Goal: Transaction & Acquisition: Purchase product/service

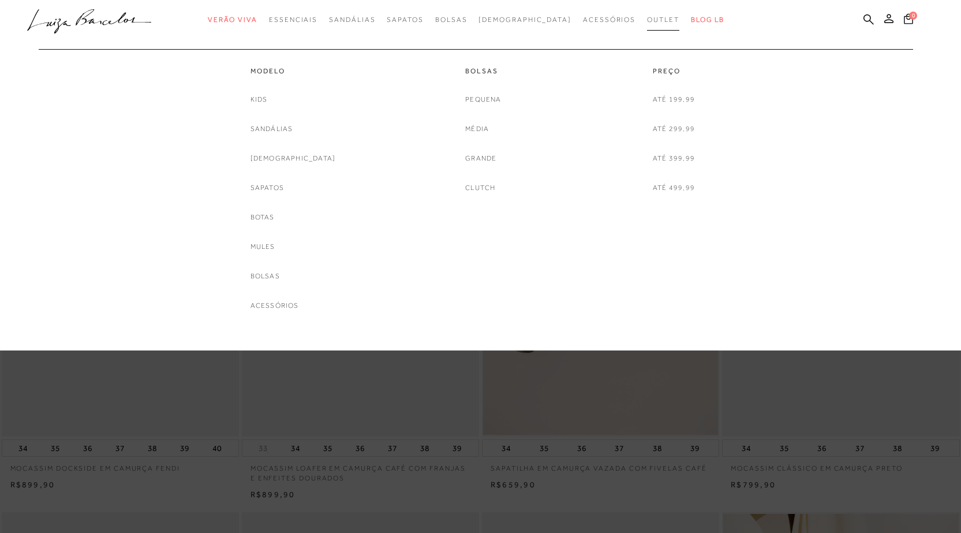
click at [647, 22] on span "Outlet" at bounding box center [663, 20] width 32 height 8
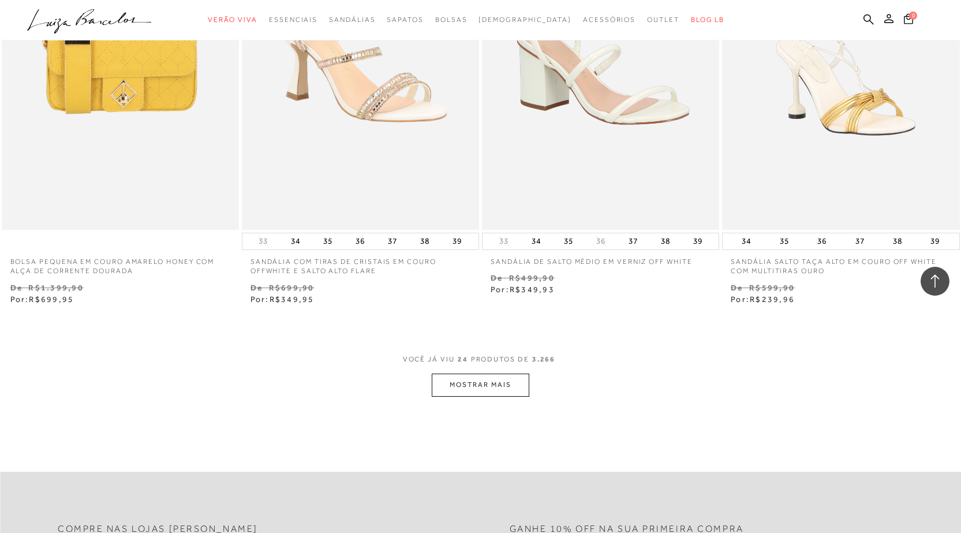
scroll to position [2425, 0]
click at [519, 379] on button "MOSTRAR MAIS" at bounding box center [480, 384] width 97 height 23
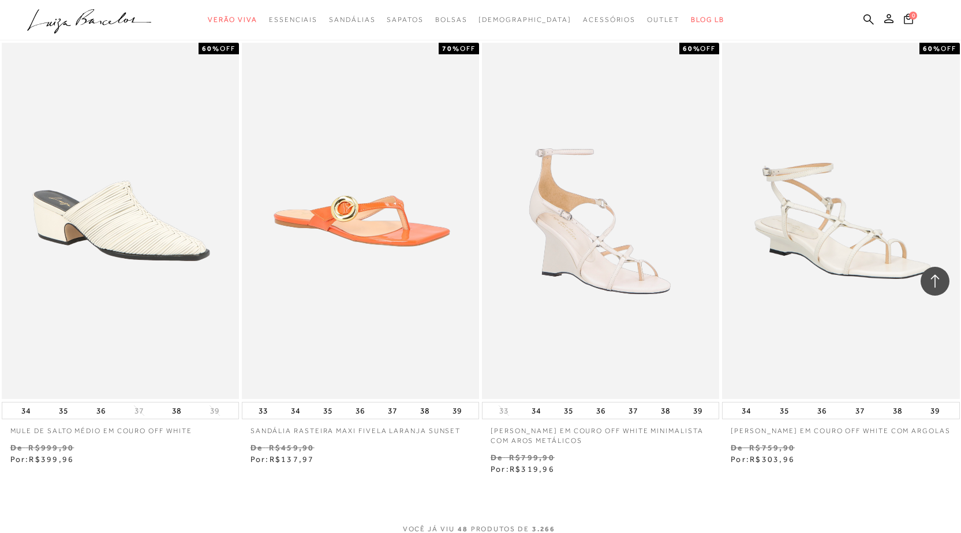
scroll to position [5023, 0]
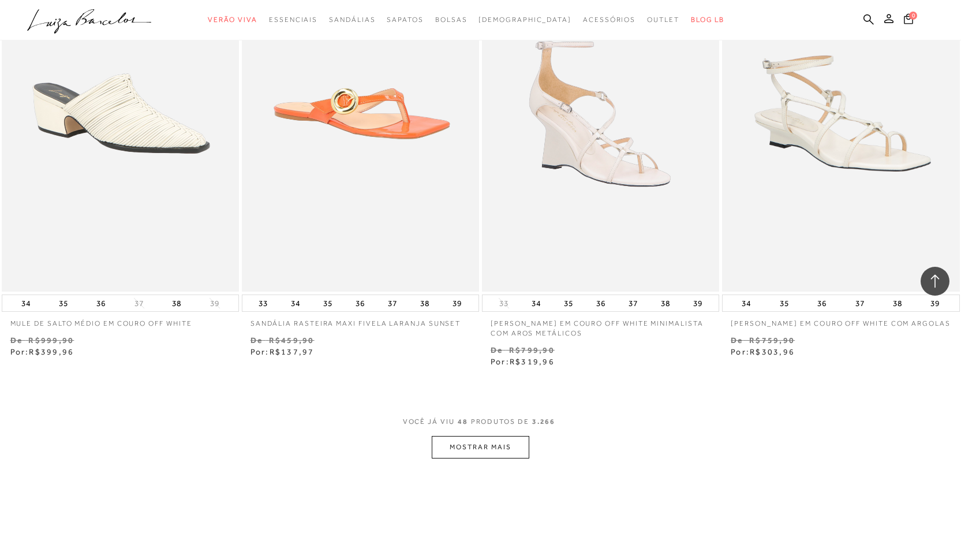
click at [517, 453] on button "MOSTRAR MAIS" at bounding box center [480, 447] width 97 height 23
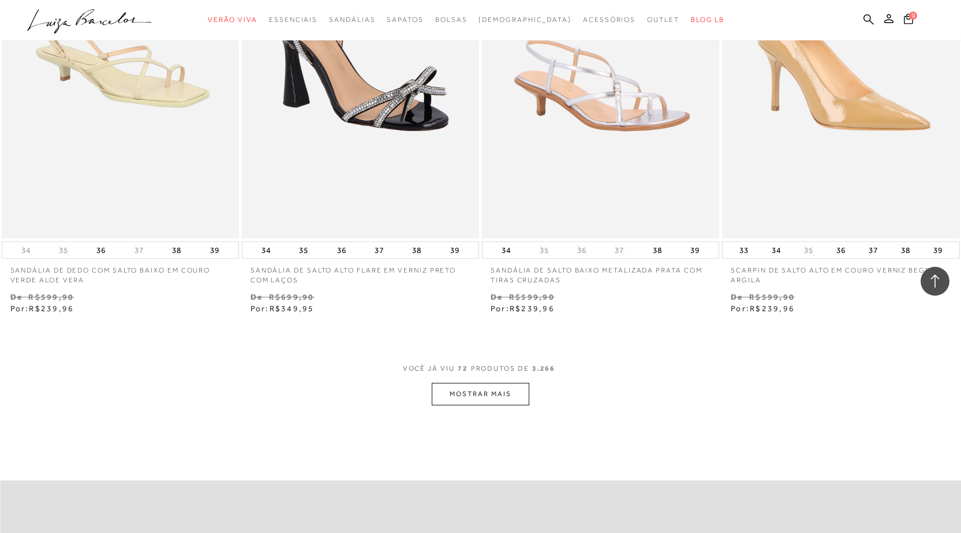
scroll to position [7909, 0]
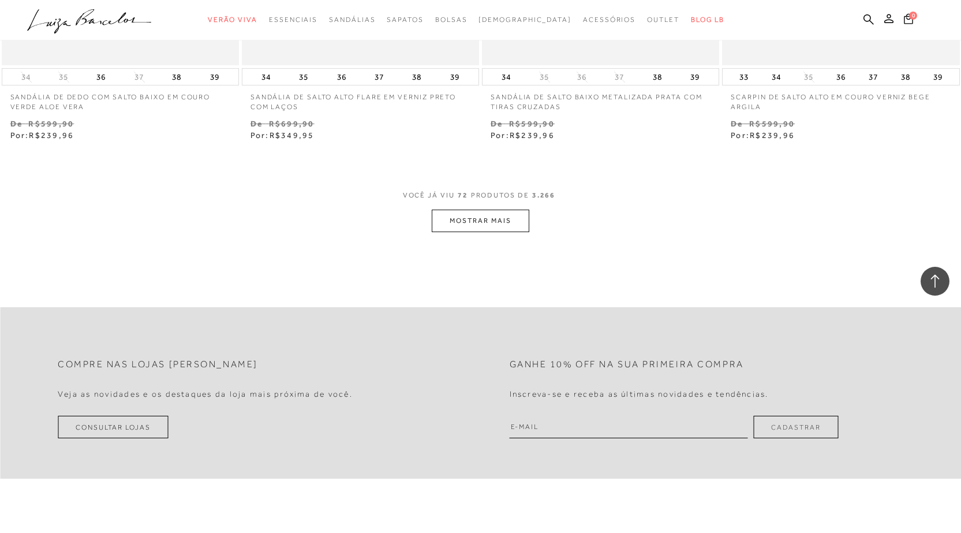
click at [522, 223] on button "MOSTRAR MAIS" at bounding box center [480, 221] width 97 height 23
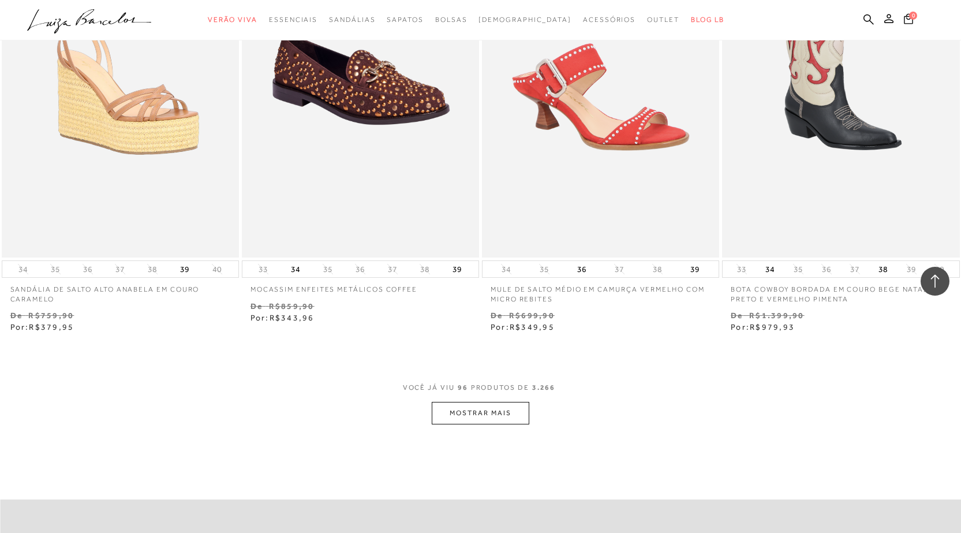
scroll to position [10450, 0]
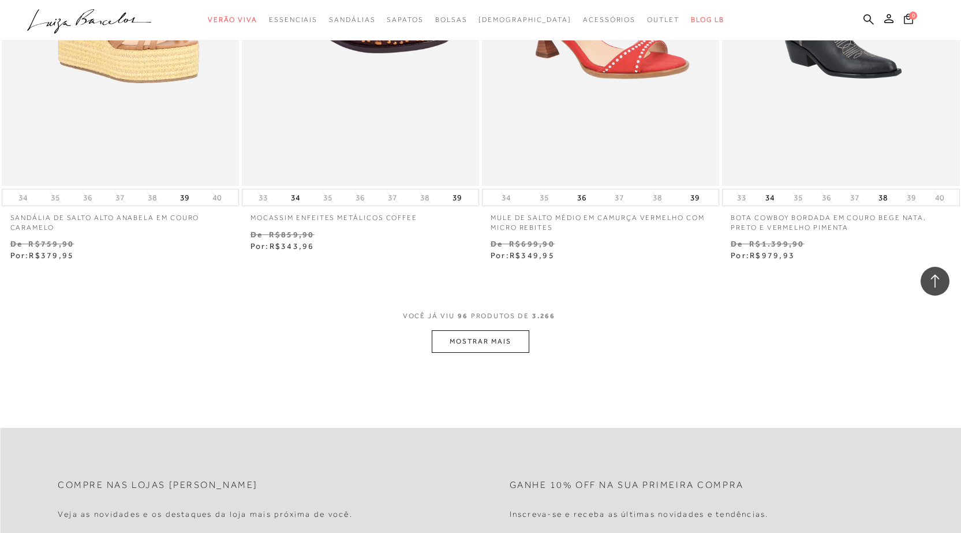
click at [495, 344] on button "MOSTRAR MAIS" at bounding box center [480, 341] width 97 height 23
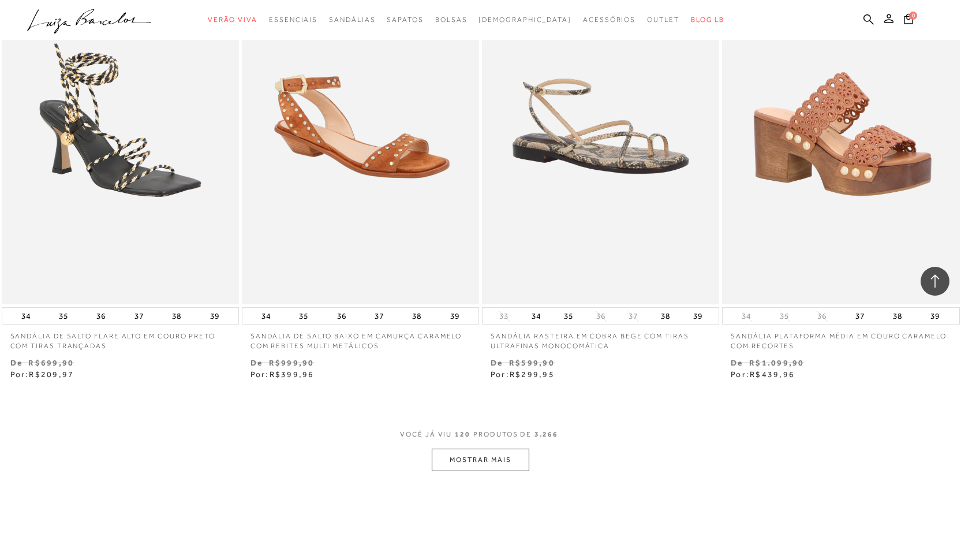
scroll to position [13047, 0]
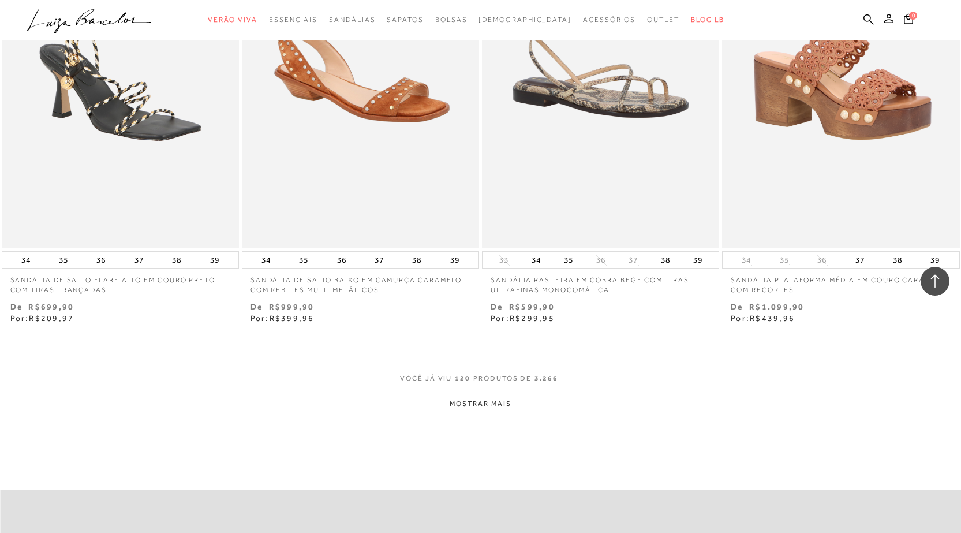
click at [499, 405] on button "MOSTRAR MAIS" at bounding box center [480, 404] width 97 height 23
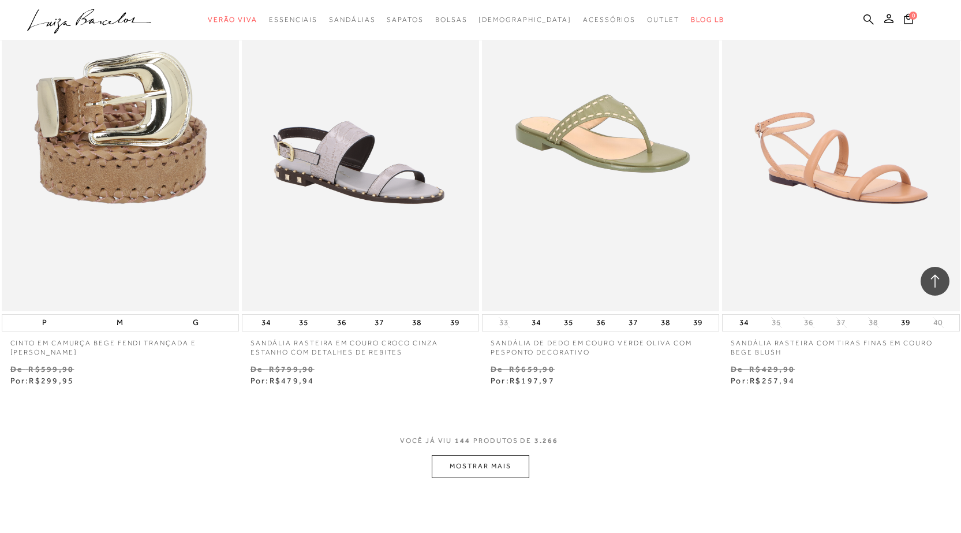
scroll to position [15819, 0]
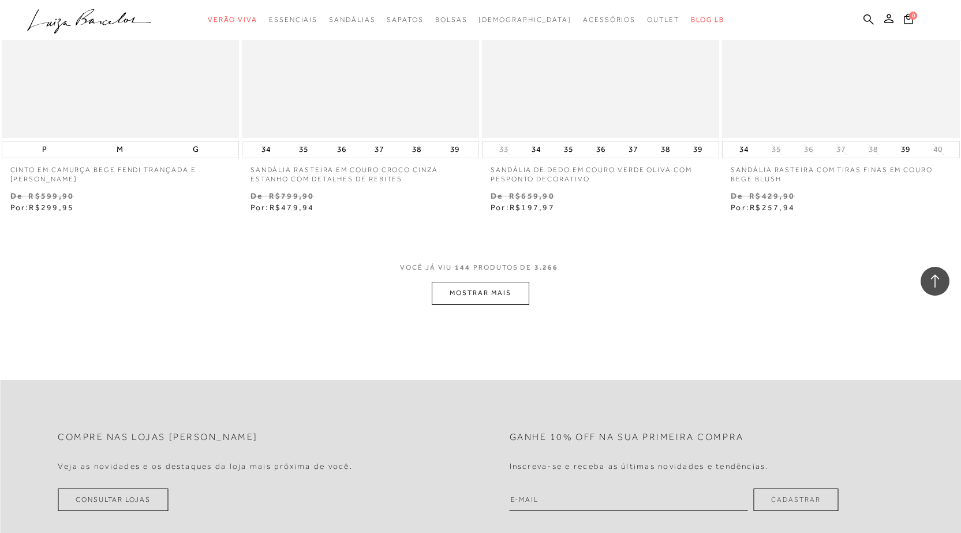
click at [501, 297] on button "MOSTRAR MAIS" at bounding box center [480, 293] width 97 height 23
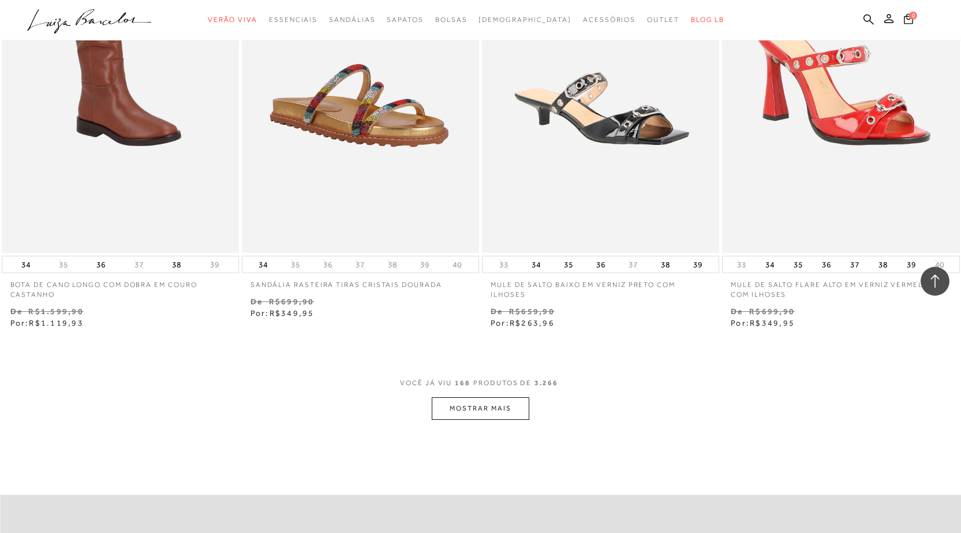
scroll to position [18417, 0]
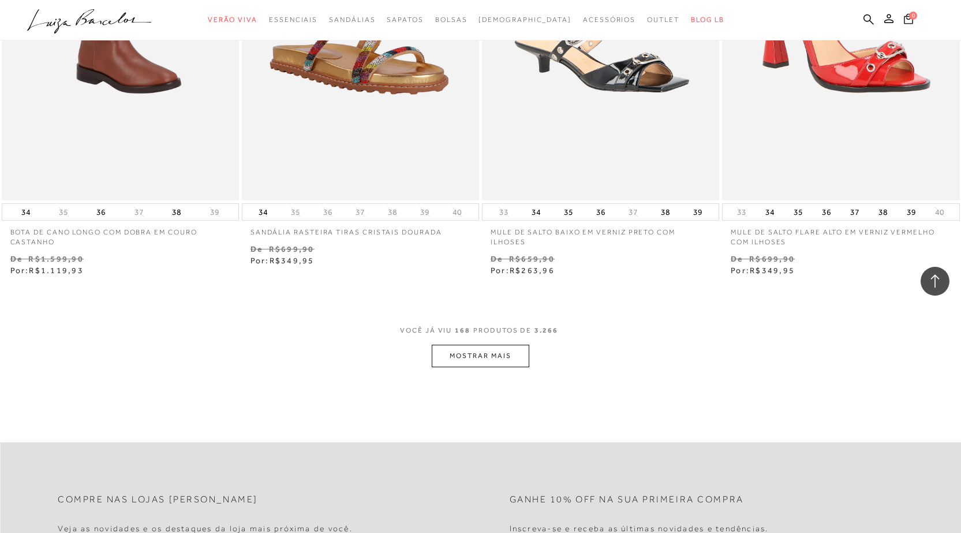
click at [491, 354] on button "MOSTRAR MAIS" at bounding box center [480, 356] width 97 height 23
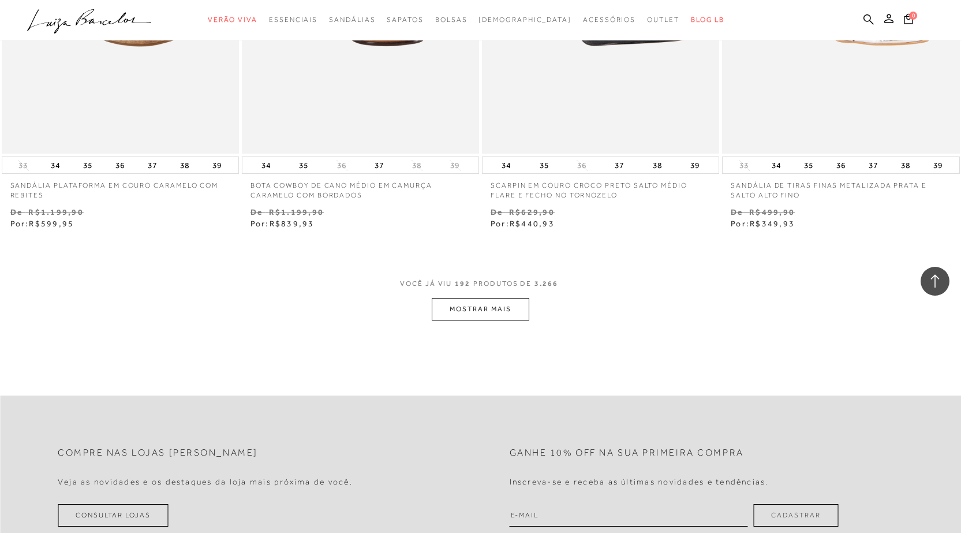
scroll to position [21130, 0]
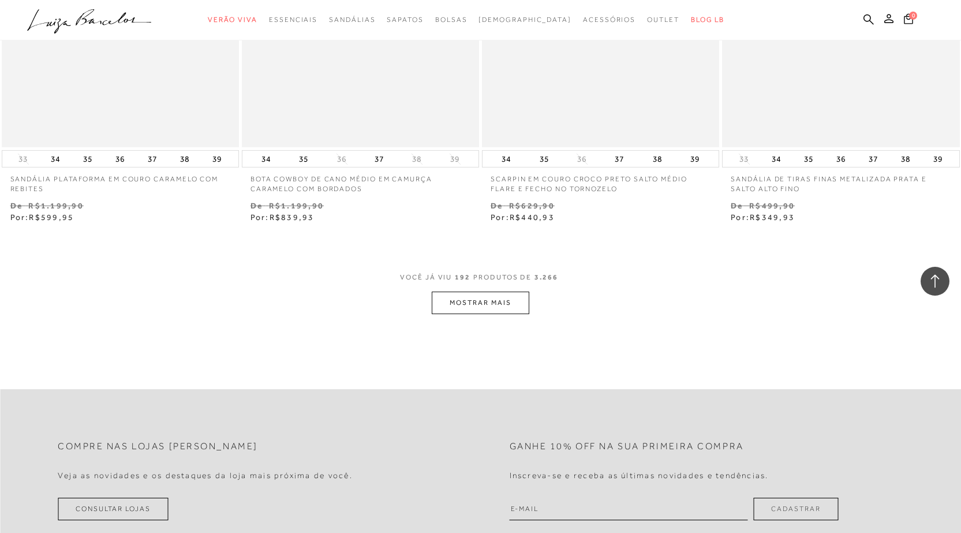
click at [476, 305] on button "MOSTRAR MAIS" at bounding box center [480, 303] width 97 height 23
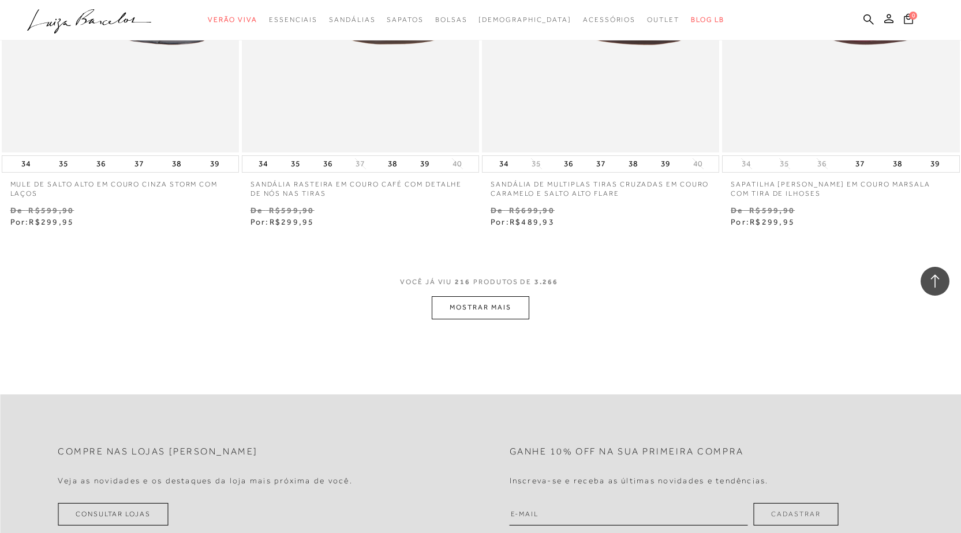
scroll to position [23901, 0]
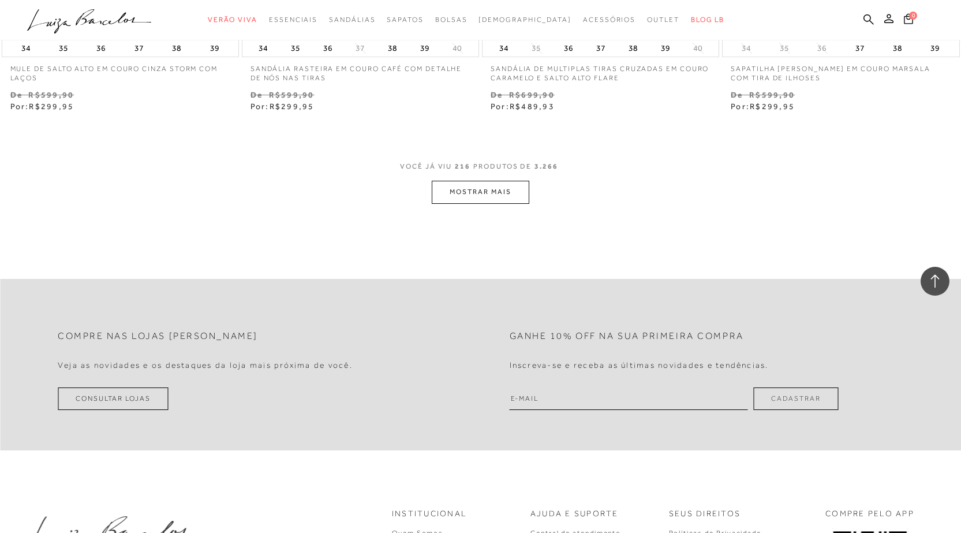
click at [476, 197] on button "MOSTRAR MAIS" at bounding box center [480, 192] width 97 height 23
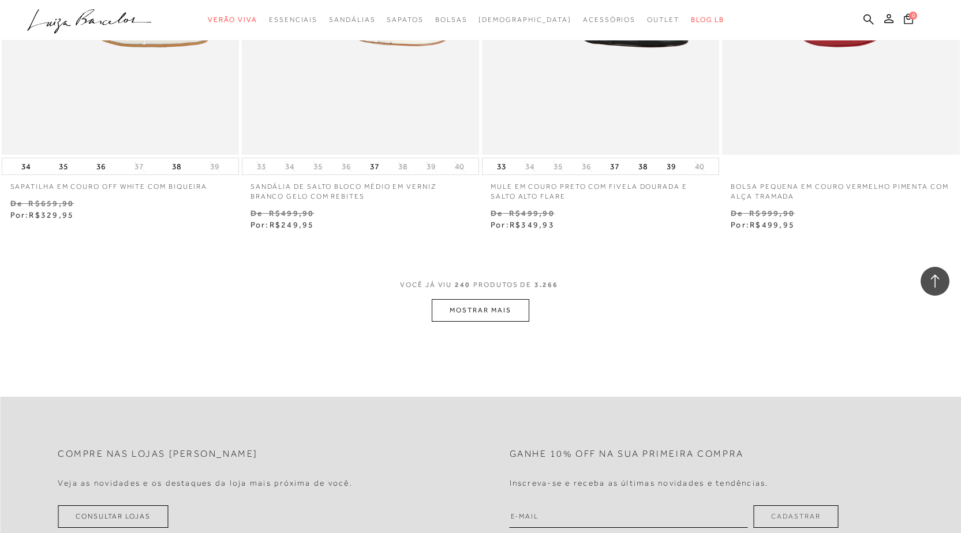
scroll to position [26499, 0]
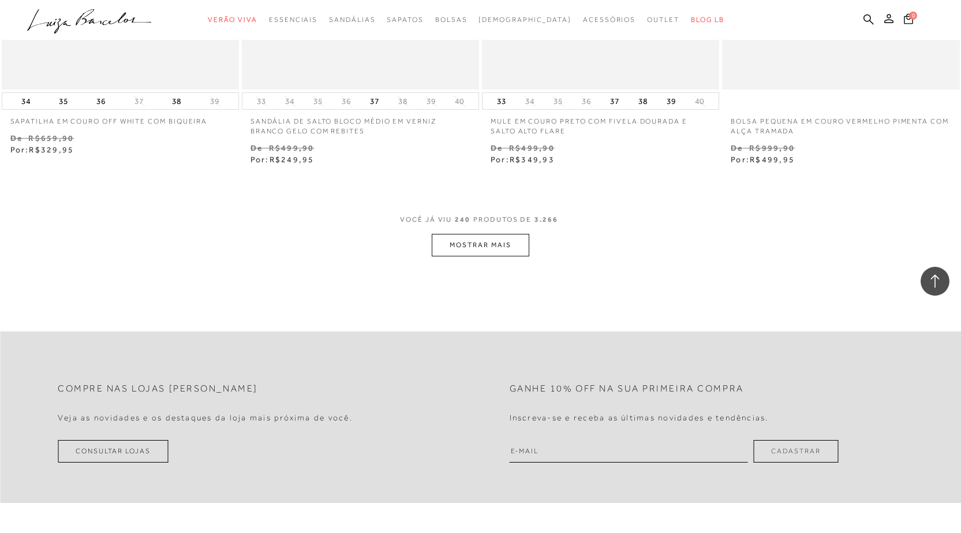
click at [486, 252] on button "MOSTRAR MAIS" at bounding box center [480, 245] width 97 height 23
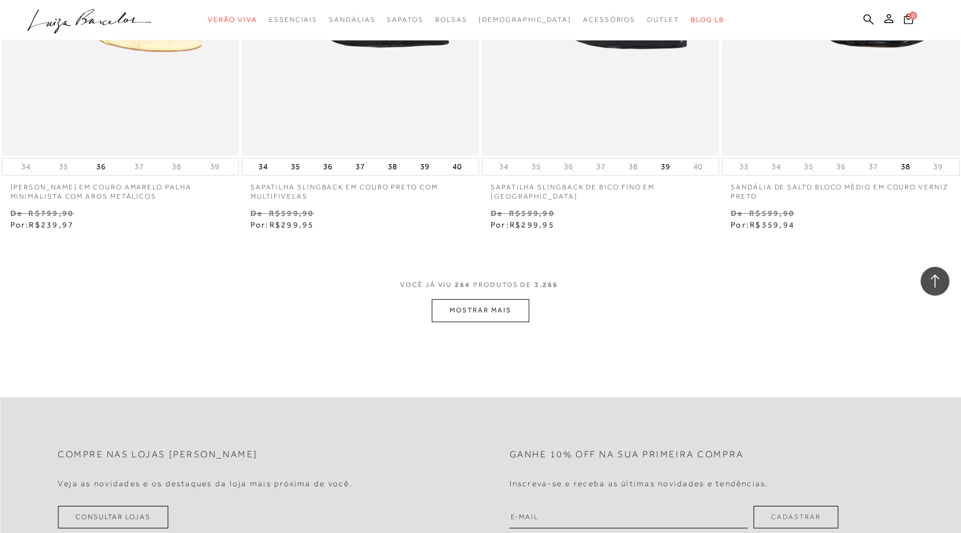
scroll to position [29097, 0]
click at [492, 309] on button "MOSTRAR MAIS" at bounding box center [480, 307] width 97 height 23
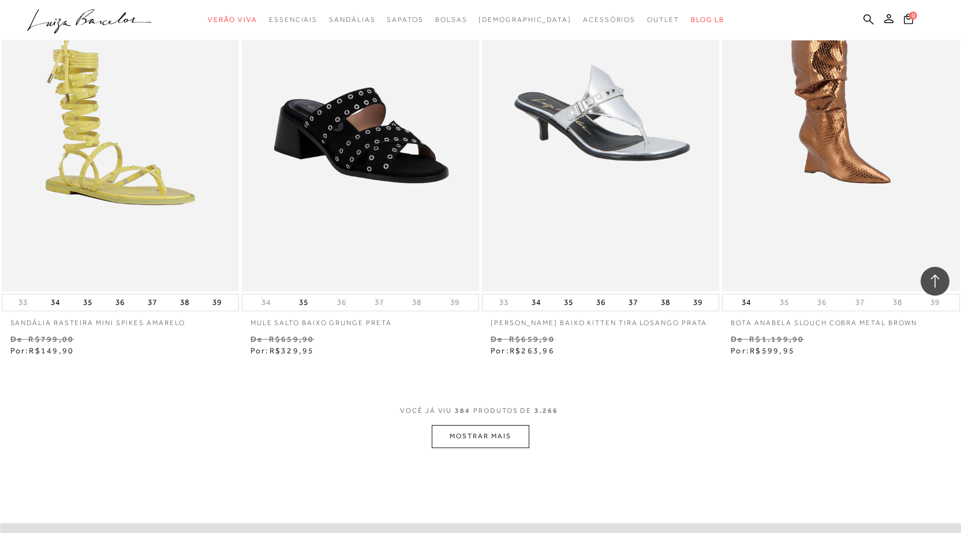
scroll to position [42318, 0]
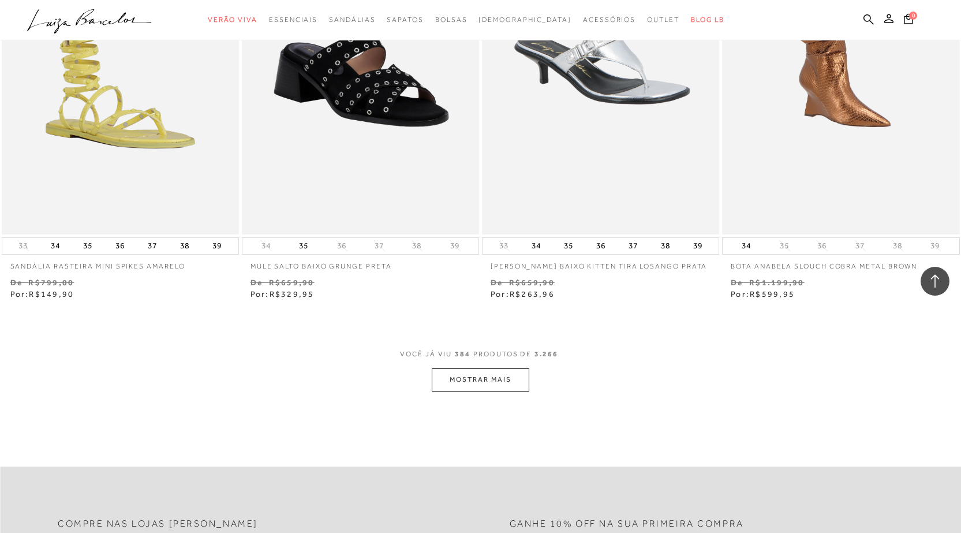
click at [507, 384] on button "MOSTRAR MAIS" at bounding box center [480, 379] width 97 height 23
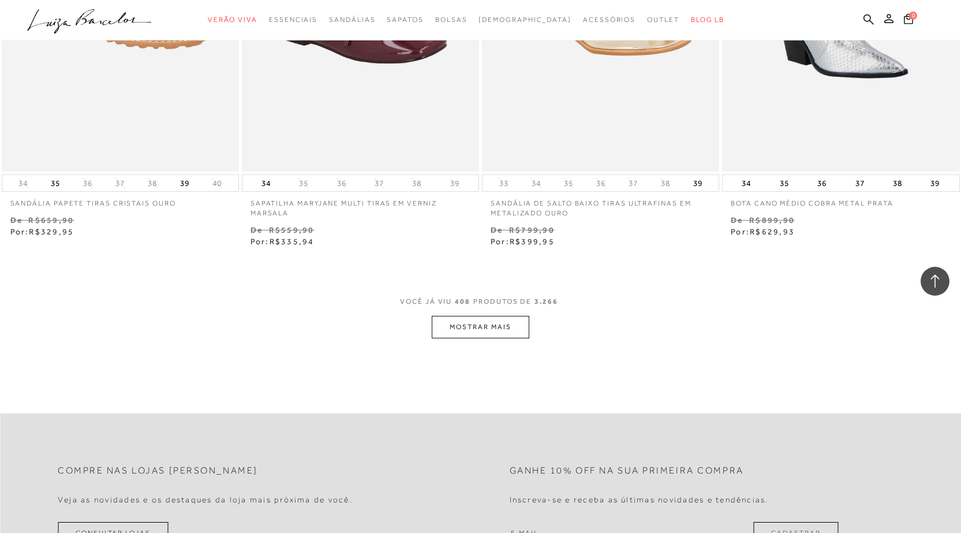
scroll to position [45204, 0]
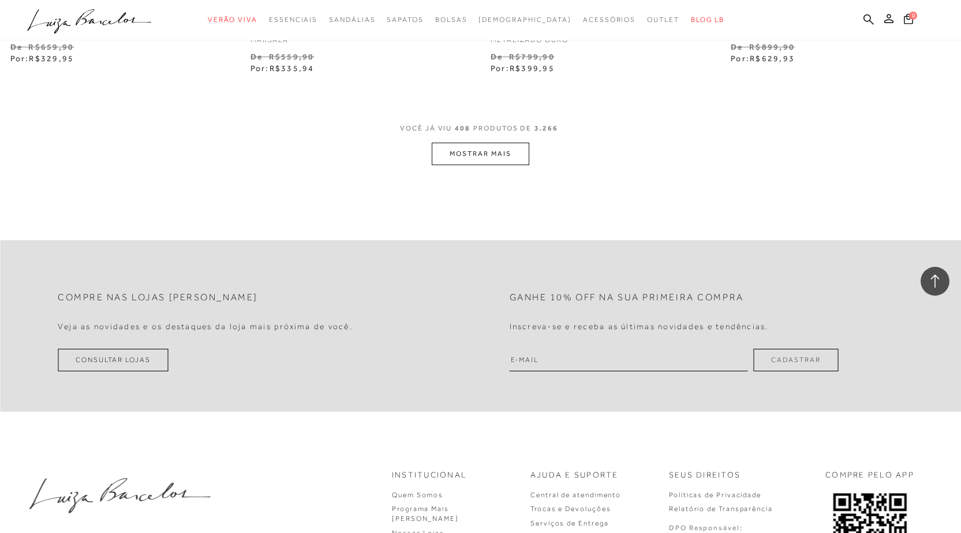
click at [494, 143] on button "MOSTRAR MAIS" at bounding box center [480, 154] width 97 height 23
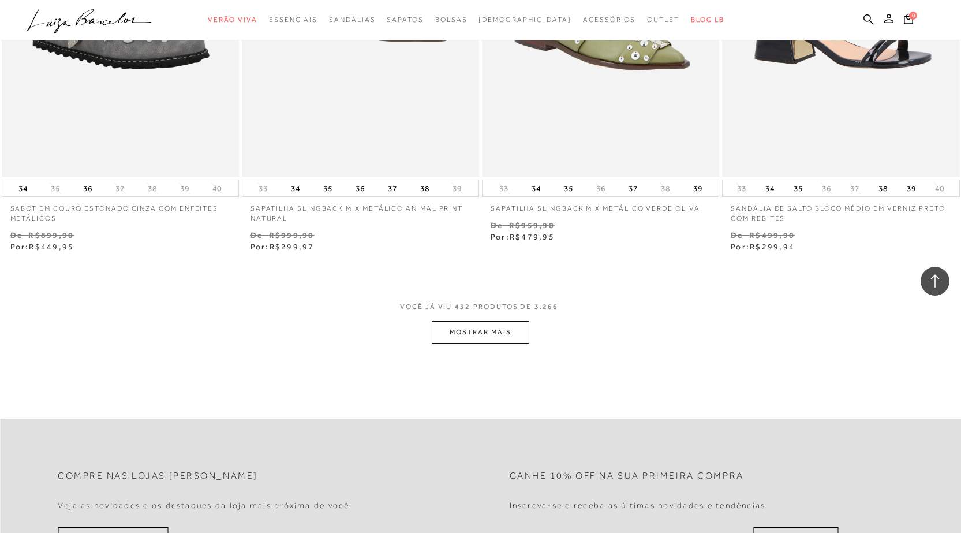
scroll to position [47687, 0]
click at [473, 323] on button "MOSTRAR MAIS" at bounding box center [480, 331] width 97 height 23
